Goal: Task Accomplishment & Management: Manage account settings

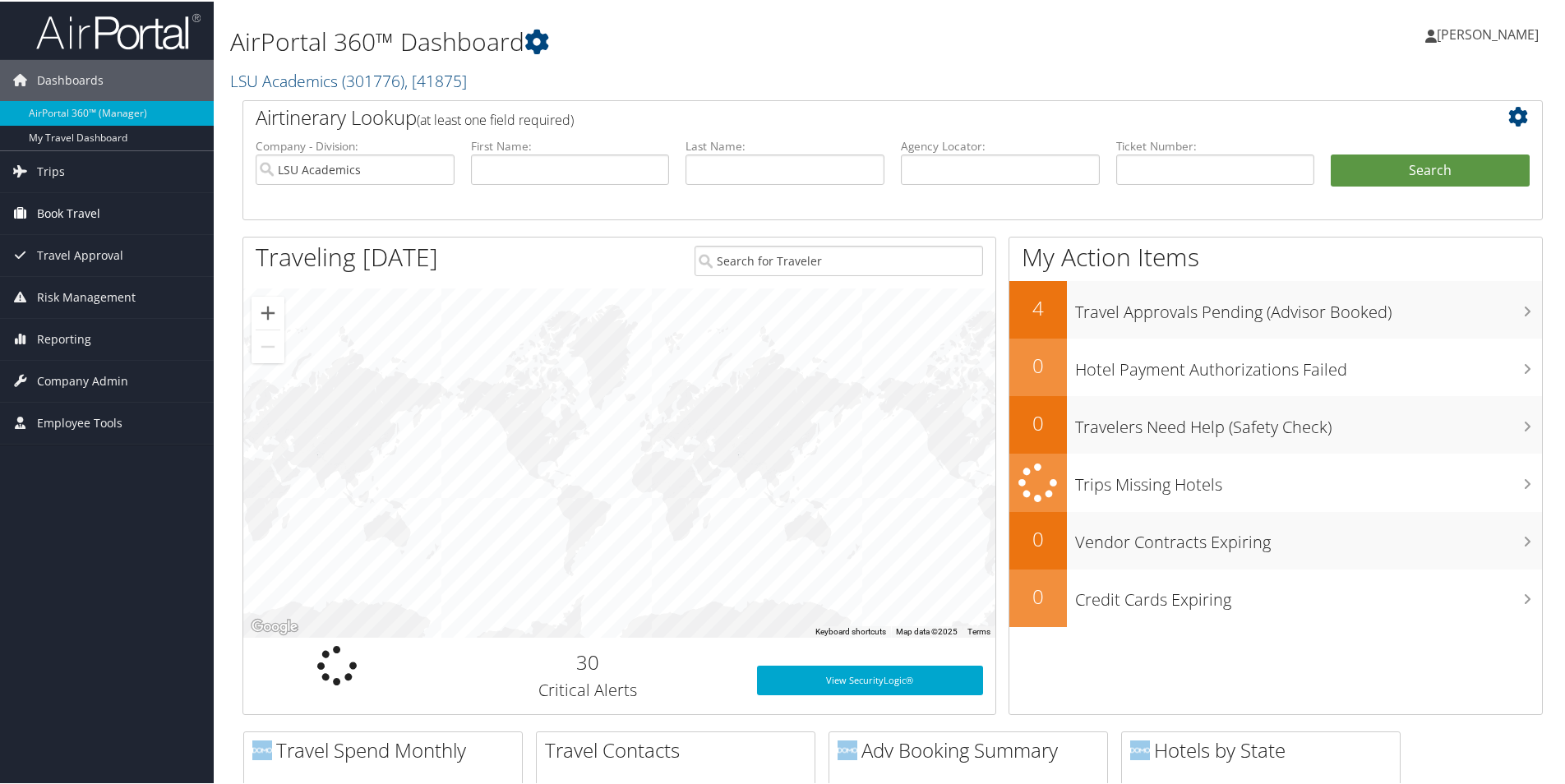
click at [61, 213] on span "Book Travel" at bounding box center [68, 212] width 63 height 41
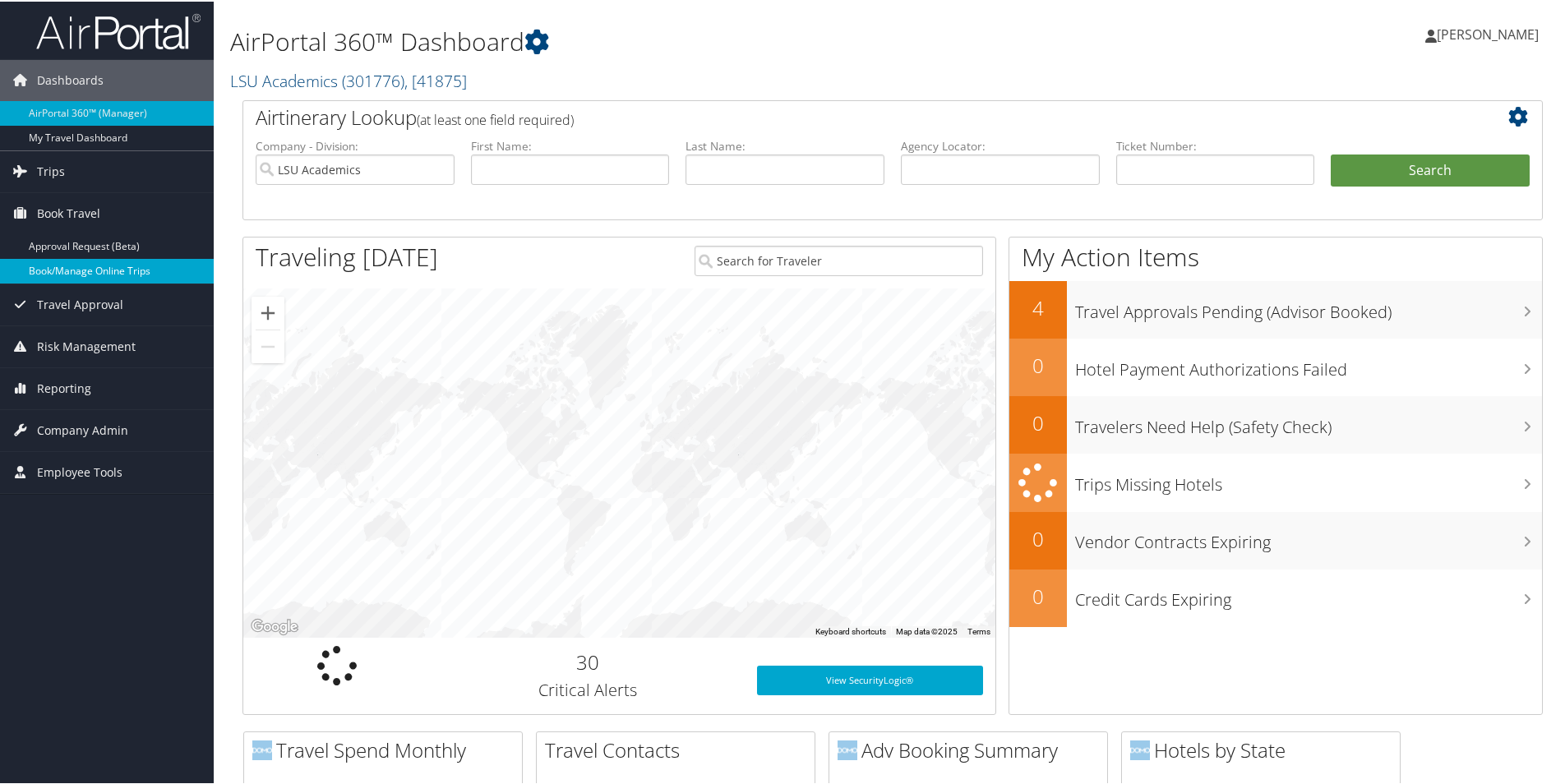
click at [60, 265] on link "Book/Manage Online Trips" at bounding box center [106, 269] width 213 height 25
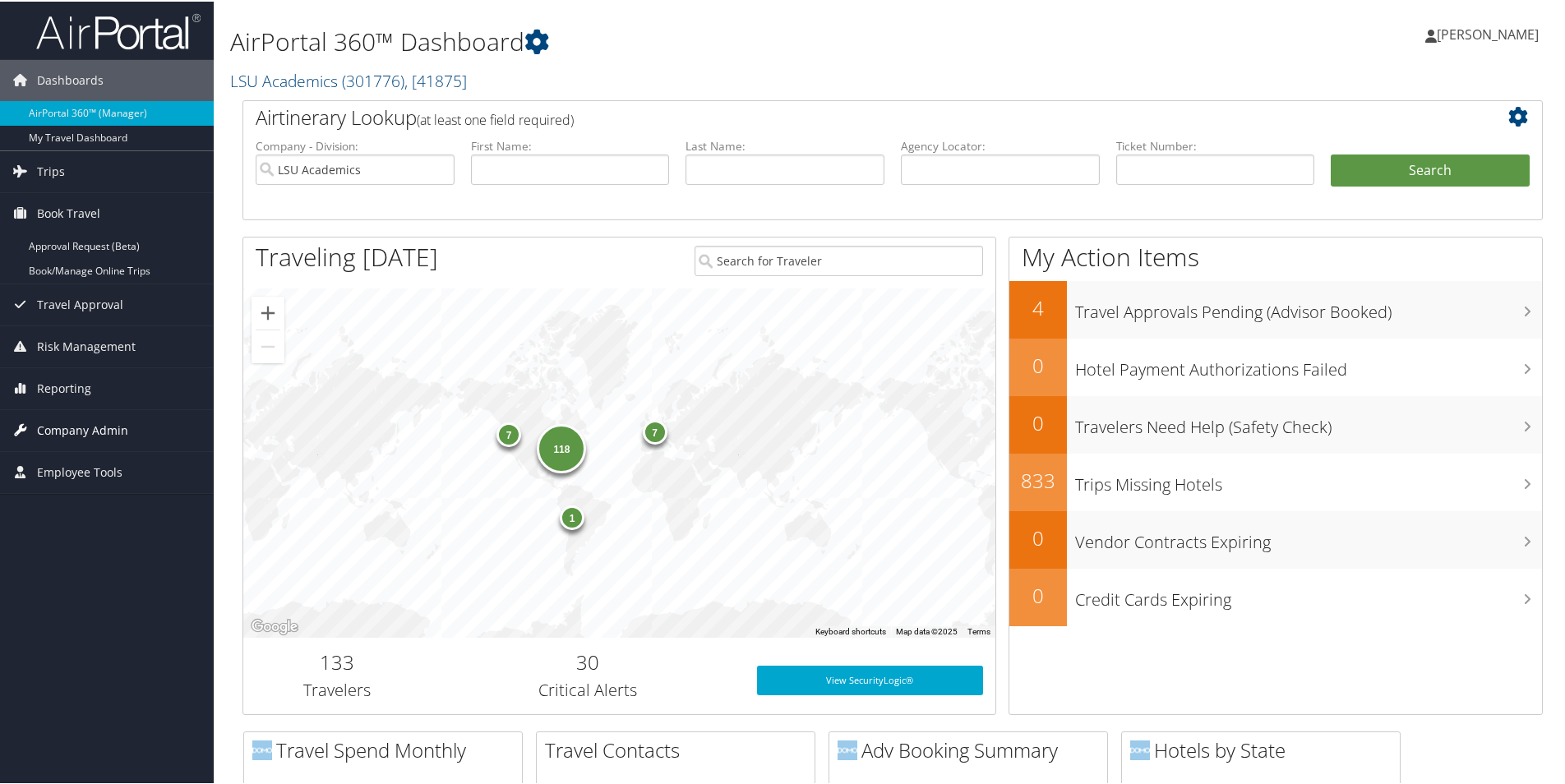
click at [93, 422] on span "Company Admin" at bounding box center [82, 429] width 92 height 41
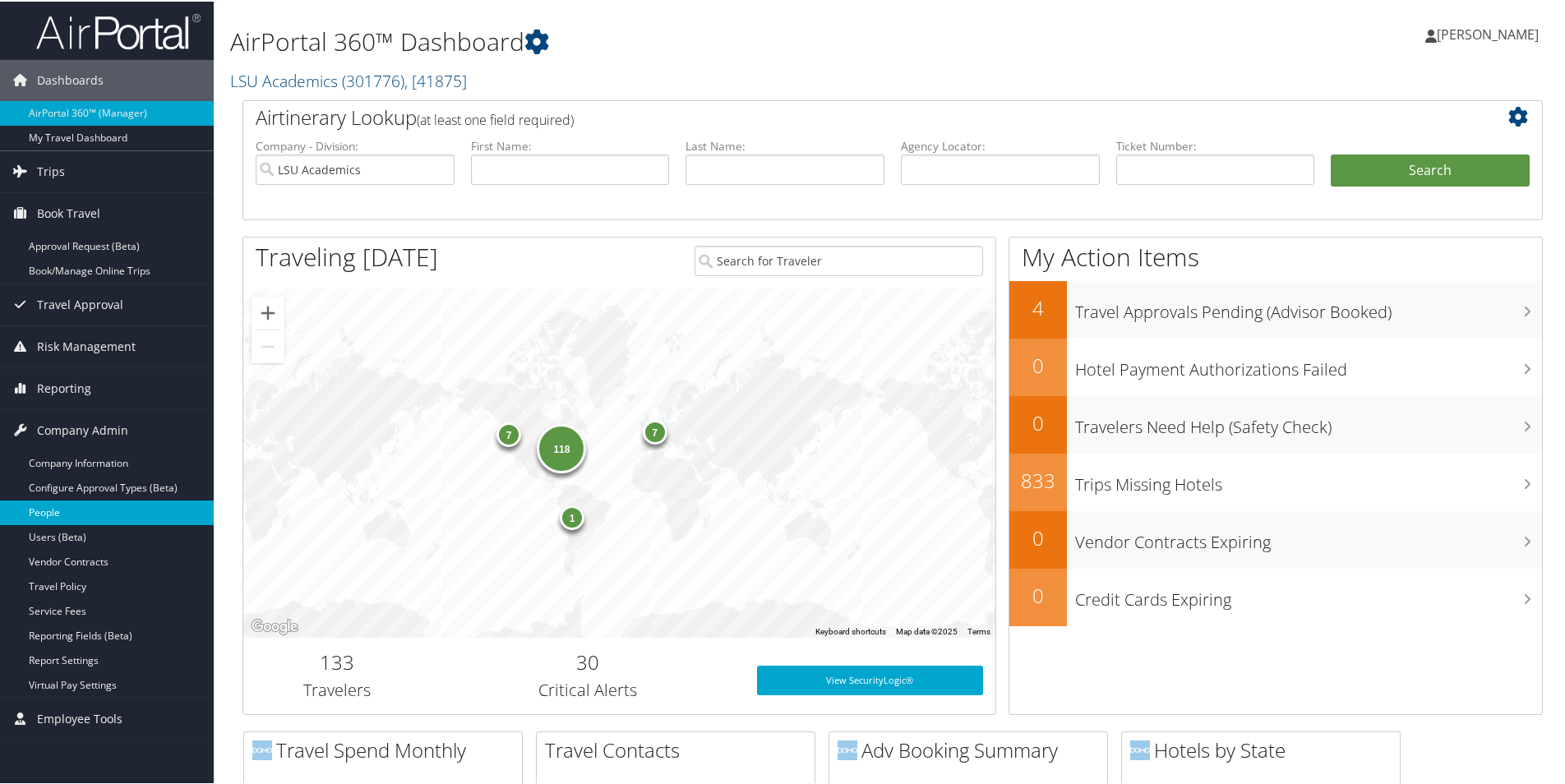
click at [46, 505] on link "People" at bounding box center [106, 510] width 213 height 25
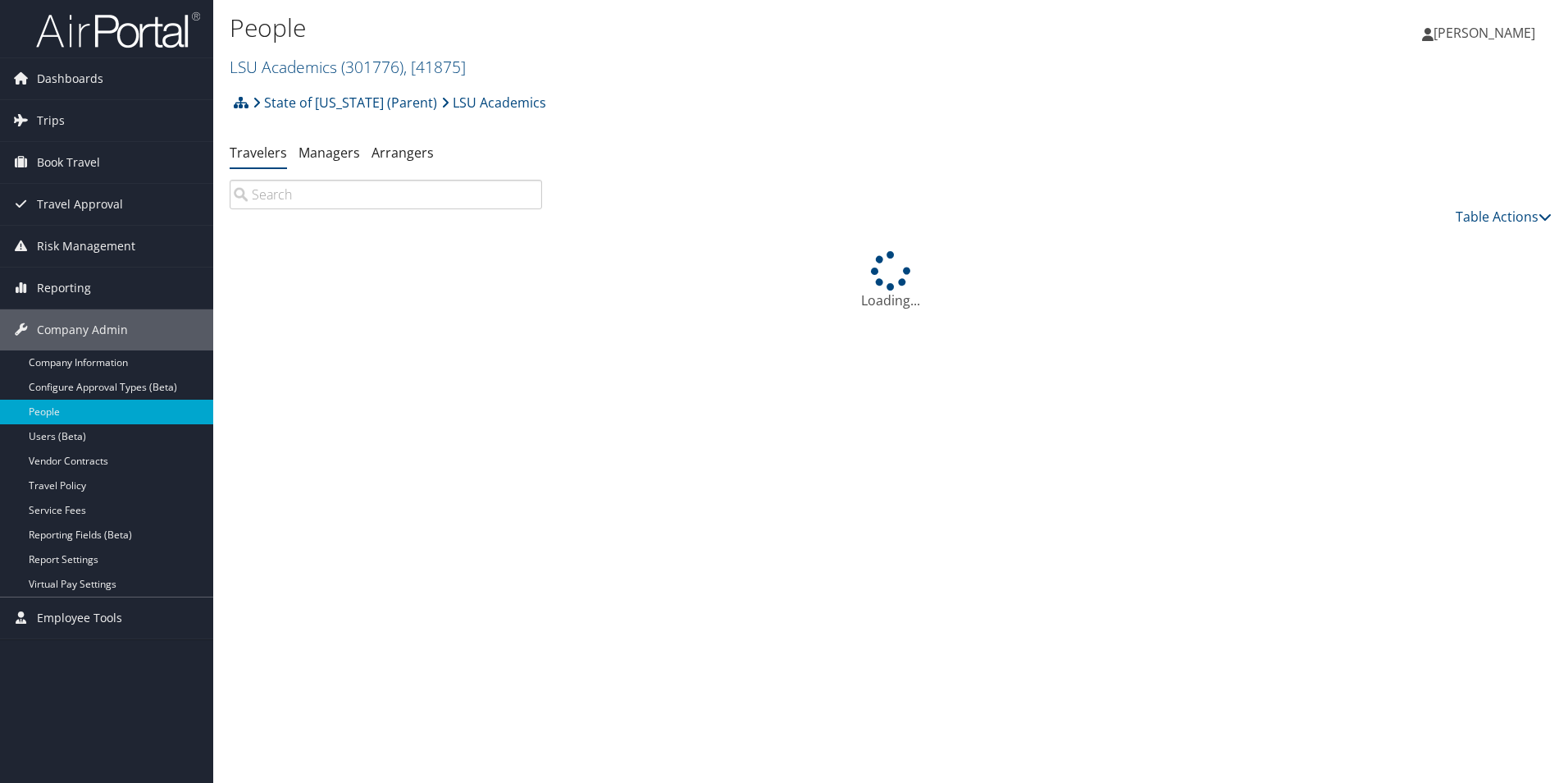
click at [332, 194] on input "search" at bounding box center [386, 194] width 313 height 29
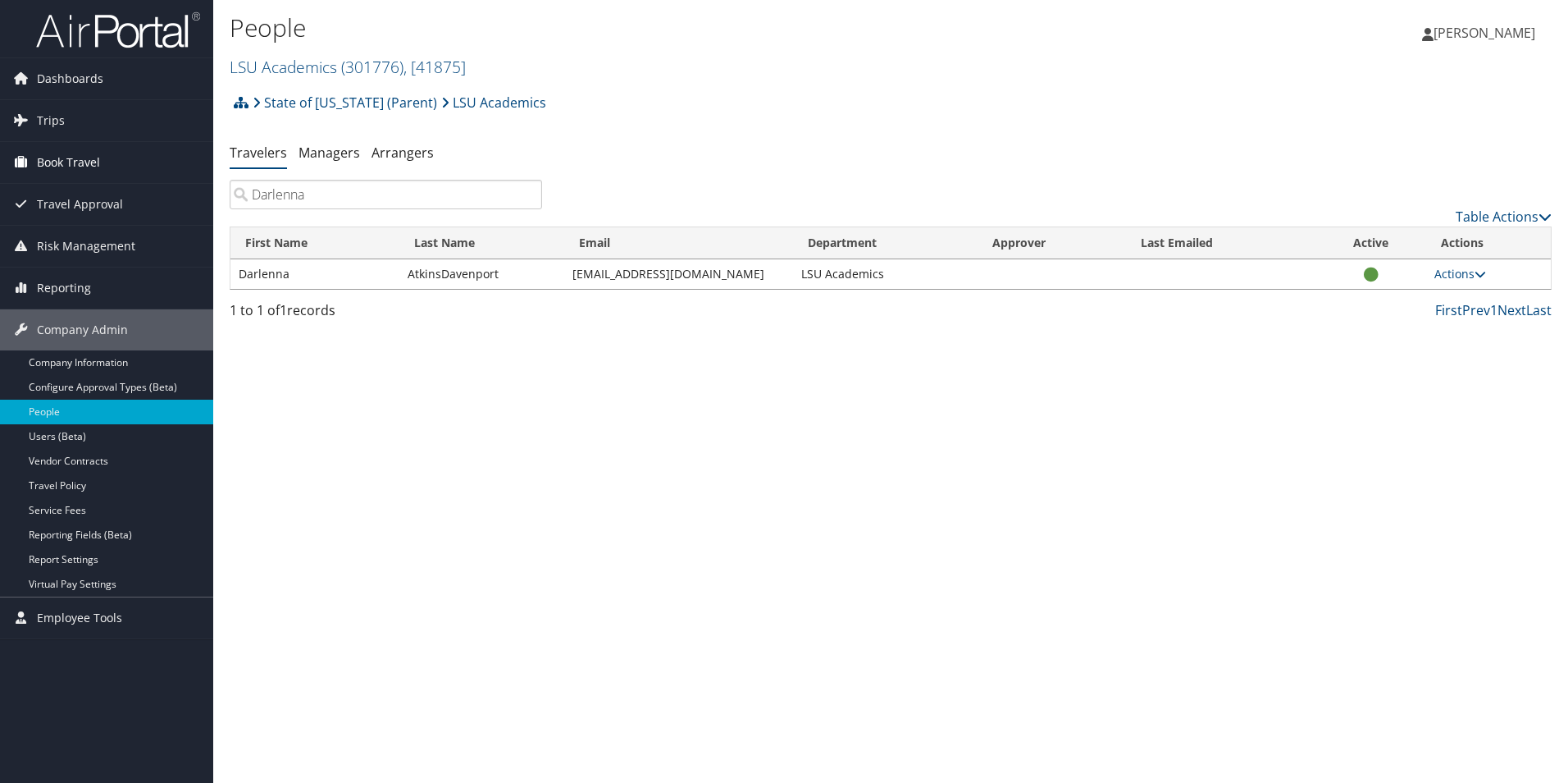
click at [52, 161] on span "Book Travel" at bounding box center [68, 162] width 63 height 41
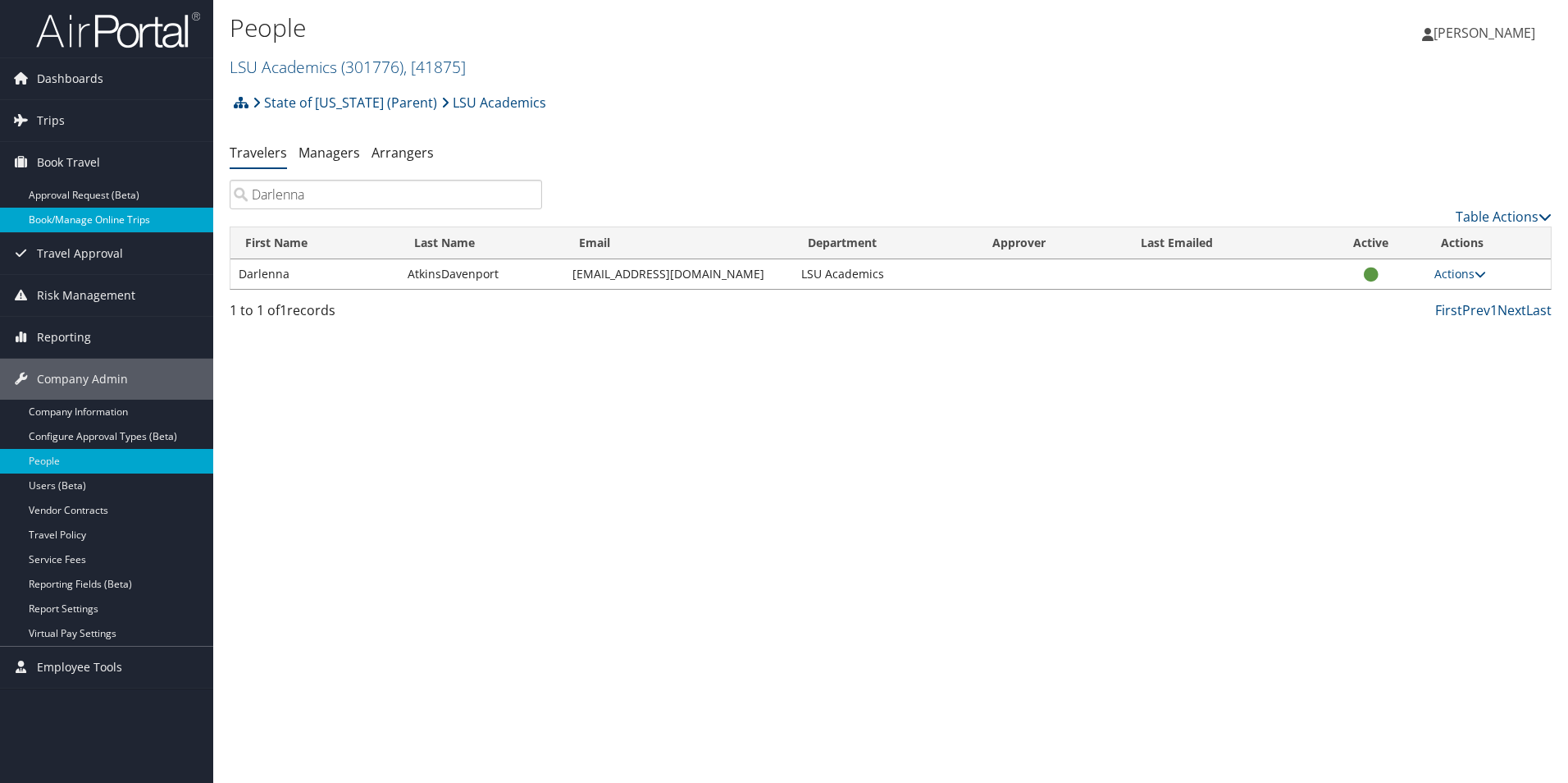
click at [52, 223] on link "Book/Manage Online Trips" at bounding box center [106, 220] width 213 height 25
click at [326, 198] on input "Darlenna" at bounding box center [386, 194] width 313 height 29
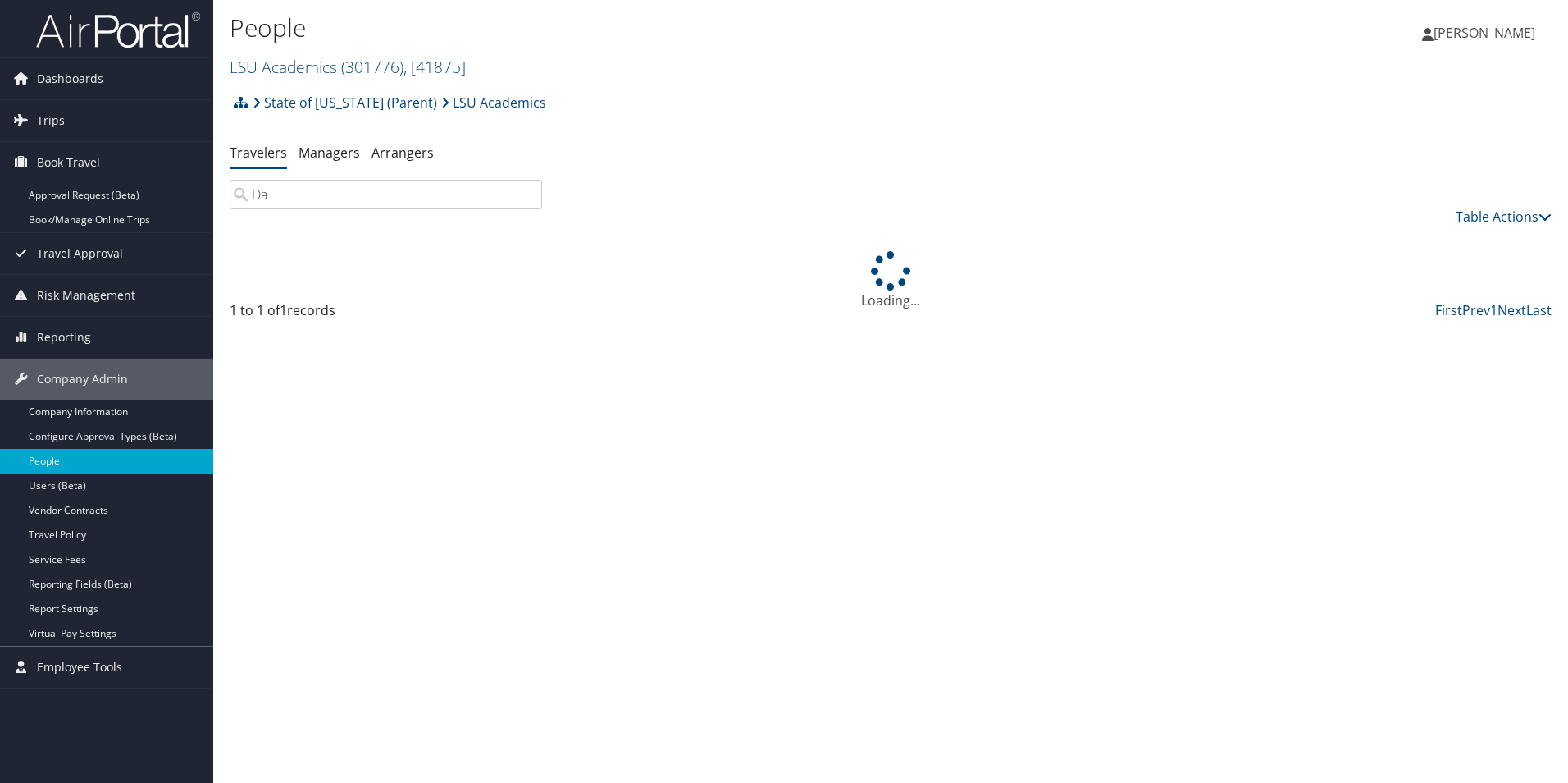
type input "D"
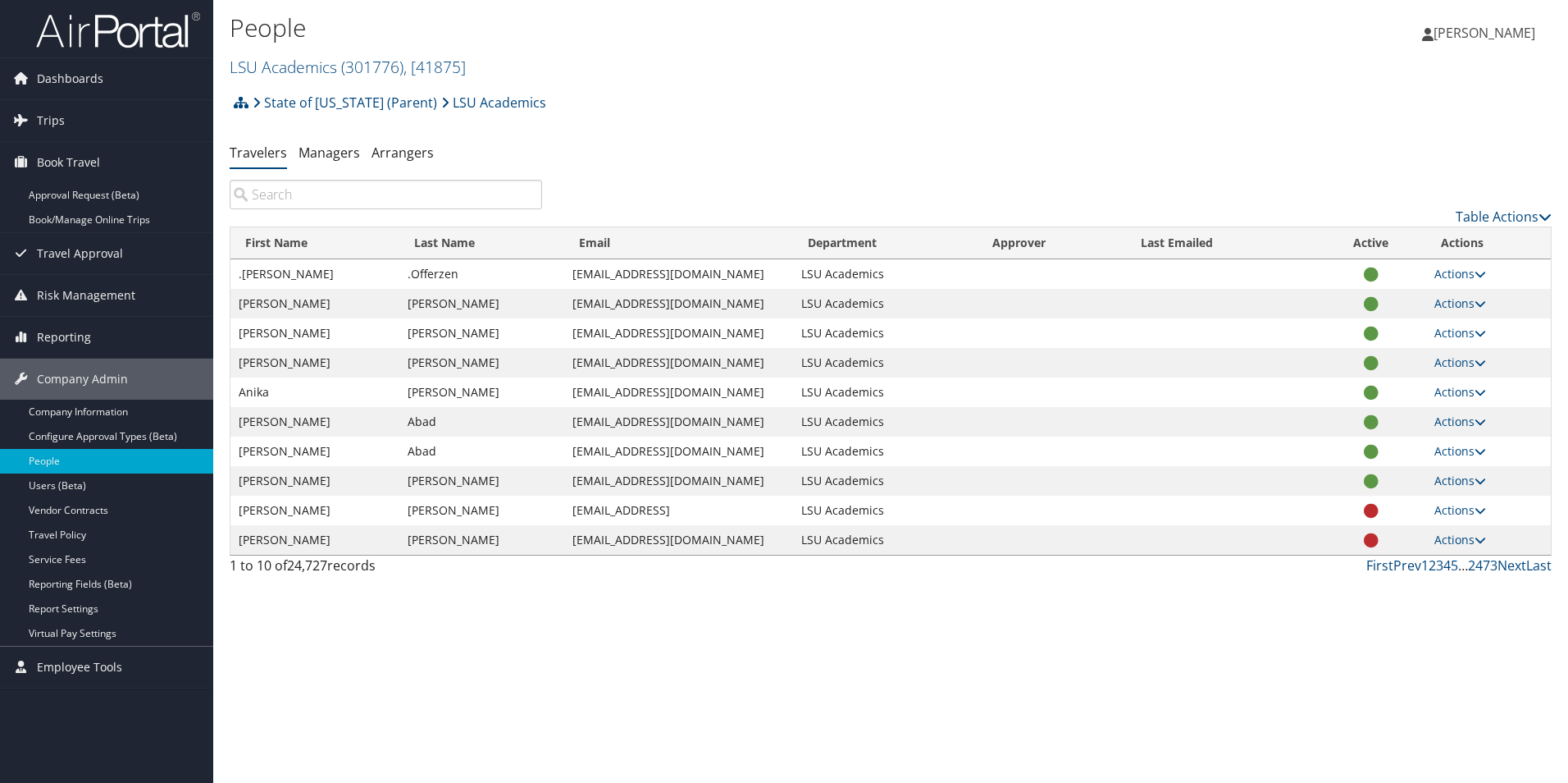
click at [298, 188] on input "search" at bounding box center [386, 194] width 313 height 29
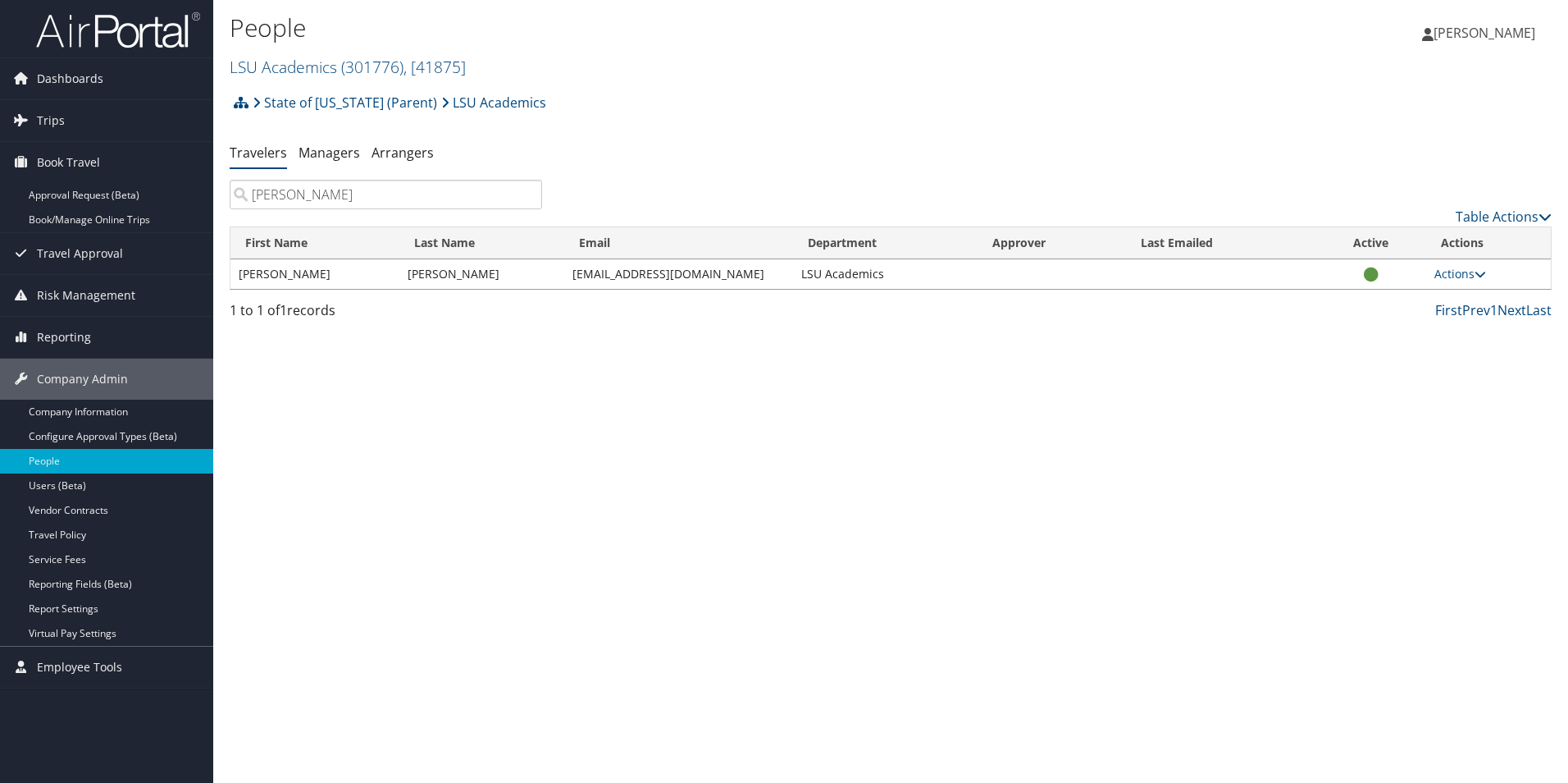
type input "Jolean Mc"
